Goal: Transaction & Acquisition: Purchase product/service

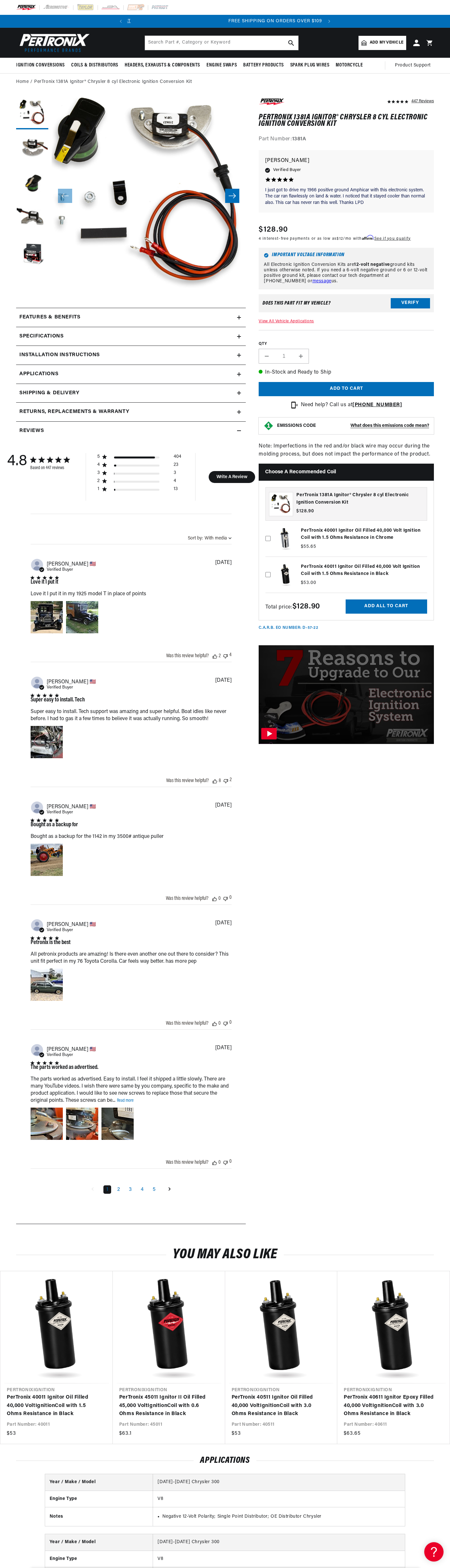
scroll to position [0, 196]
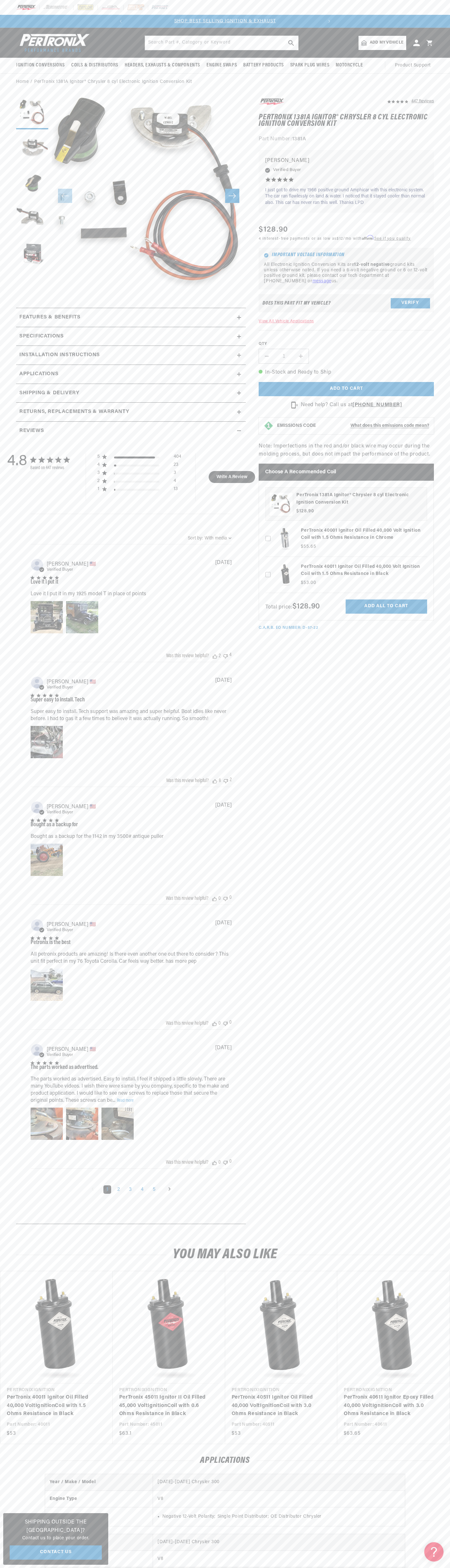
click at [374, 18] on slideshow-component "SHOP BEST SELLING IGNITION & EXHAUST FREE SHIPPING ON ORDERS OVER $109" at bounding box center [225, 21] width 450 height 13
click at [18, 1567] on html "Skip to content Your cart Your cart is empty Get the right parts the first time…" at bounding box center [225, 784] width 450 height 1568
